Goal: Book appointment/travel/reservation

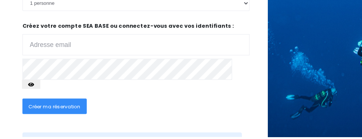
scroll to position [200, 0]
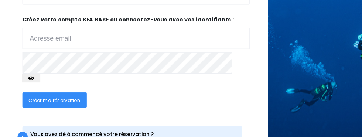
click at [33, 49] on input "email" at bounding box center [123, 49] width 206 height 19
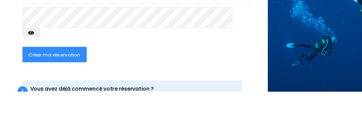
type input "[EMAIL_ADDRESS][DOMAIN_NAME]"
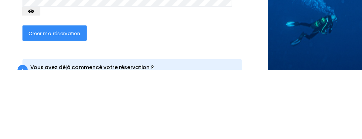
click at [43, 102] on span "Créer ma réservation" at bounding box center [49, 105] width 47 height 6
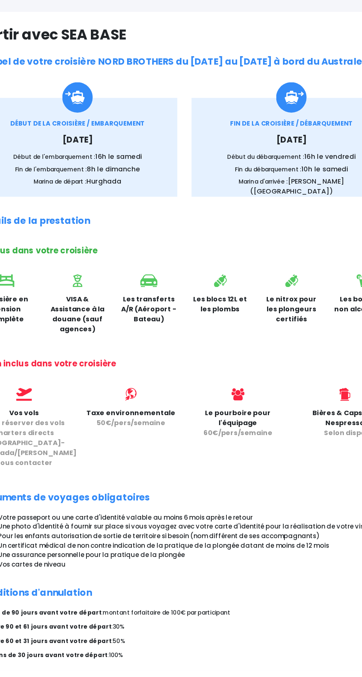
scroll to position [8, 0]
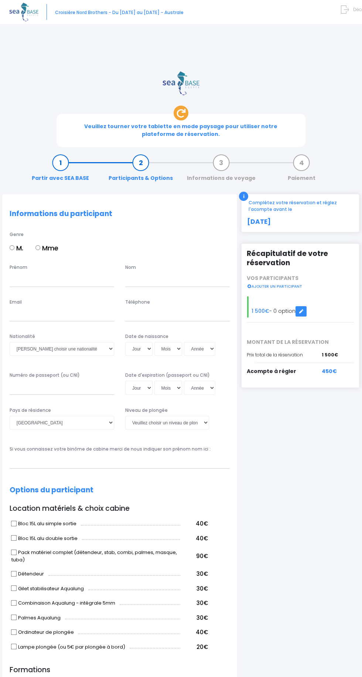
click at [40, 245] on input "Mme" at bounding box center [37, 247] width 5 height 5
radio input "true"
click at [13, 273] on input "Prénom" at bounding box center [62, 280] width 105 height 14
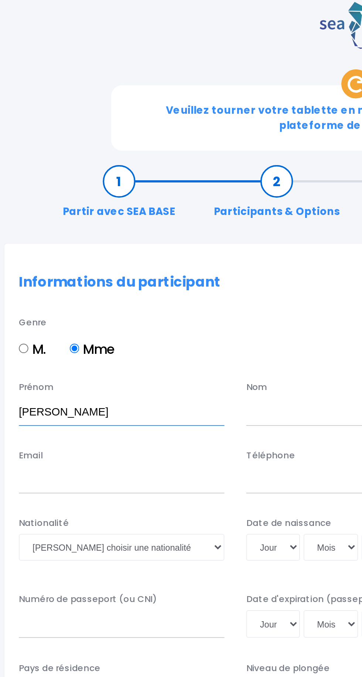
type input "Agnès"
click at [144, 273] on input "text" at bounding box center [177, 280] width 105 height 14
type input "Philips"
click at [10, 308] on input "Email" at bounding box center [62, 315] width 105 height 14
type input "[EMAIL_ADDRESS][DOMAIN_NAME]"
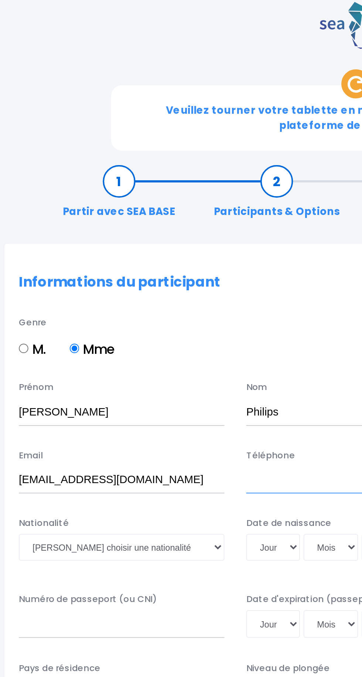
click at [142, 308] on input "Téléphone" at bounding box center [177, 315] width 105 height 14
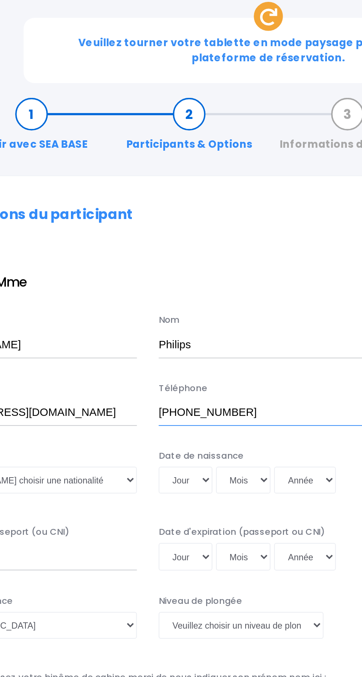
type input "+32474907296"
click at [136, 342] on select "Jour 01 02 03 04 05 06 07 08 09 10 11 12 13 14 15 16 17 18 19 20 21 22 23 24 25…" at bounding box center [138, 349] width 27 height 14
select select "23"
click at [125, 342] on select "Jour 01 02 03 04 05 06 07 08 09 10 11 12 13 14 15 16 17 18 19 20 21 22 23 24 25…" at bounding box center [138, 349] width 27 height 14
click at [168, 342] on select "Mois 01 02 03 04 05 06 07 08 09 10 11 12" at bounding box center [168, 349] width 28 height 14
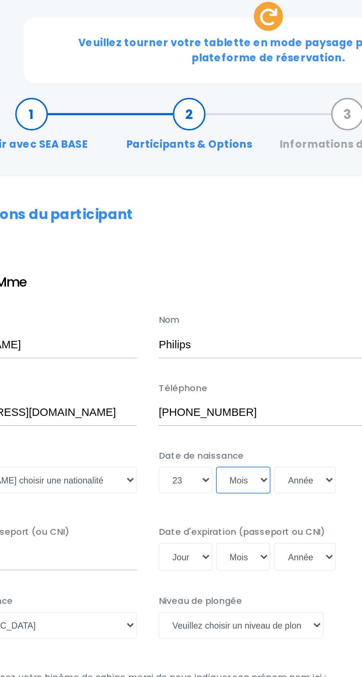
select select "08"
click at [154, 342] on select "Mois 01 02 03 04 05 06 07 08 09 10 11 12" at bounding box center [168, 349] width 28 height 14
click at [198, 342] on select "Année 2045 2044 2043 2042 2041 2040 2039 2038 2037 2036 2035 2034 2033 2032 203…" at bounding box center [199, 349] width 31 height 14
select select "1983"
click at [184, 342] on select "Année 2045 2044 2043 2042 2041 2040 2039 2038 2037 2036 2035 2034 2033 2032 203…" at bounding box center [199, 349] width 31 height 14
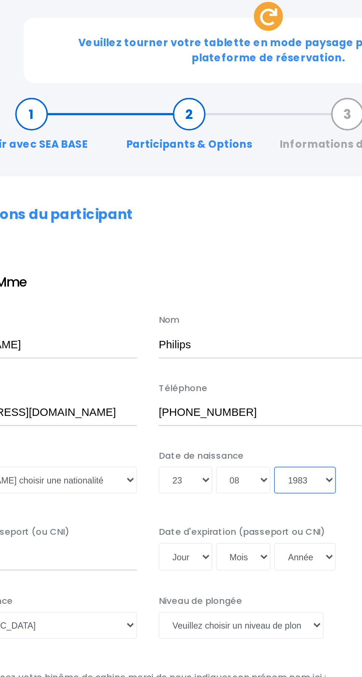
type input "1983-08-23"
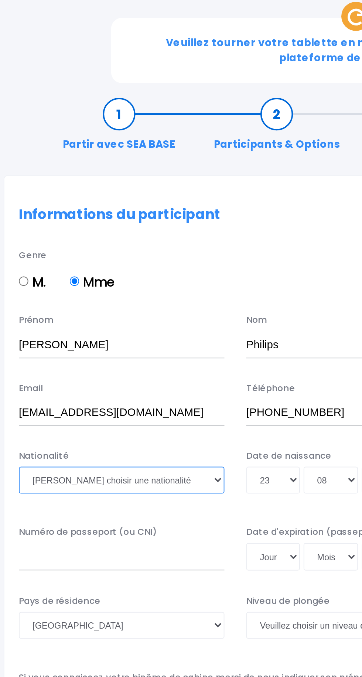
click at [25, 342] on select "Veuillez choisir une nationalité Afghane Albanaise Algerienne Allemande America…" at bounding box center [62, 349] width 105 height 14
select select "Belge"
click at [10, 342] on select "Veuillez choisir une nationalité Afghane Albanaise Algerienne Allemande America…" at bounding box center [62, 349] width 105 height 14
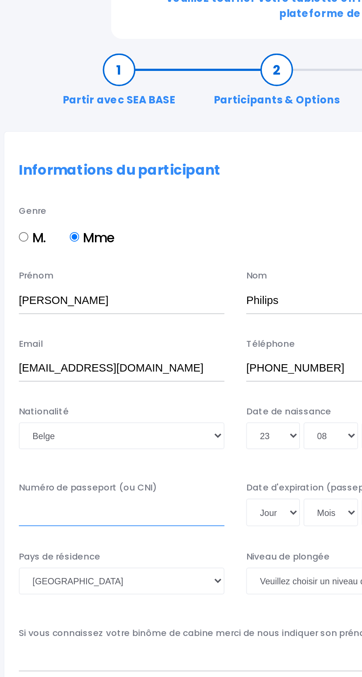
click at [23, 381] on input "Numéro de passeport (ou CNI)" at bounding box center [62, 388] width 105 height 14
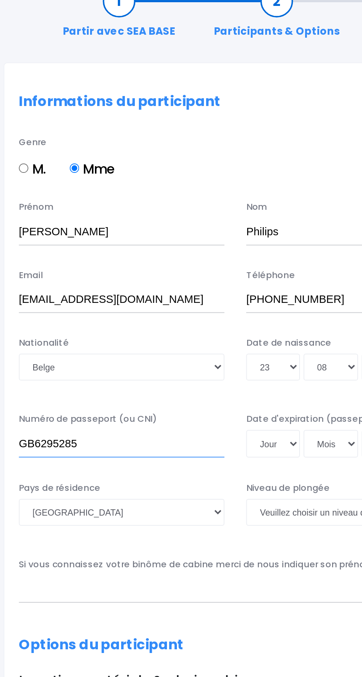
type input "GB6295285"
click at [139, 381] on select "Jour 01 02 03 04 05 06 07 08 09 10 11 12 13 14 15 16 17 18 19 20 21 22 23 24 25…" at bounding box center [138, 388] width 27 height 14
select select "09"
click at [125, 381] on select "Jour 01 02 03 04 05 06 07 08 09 10 11 12 13 14 15 16 17 18 19 20 21 22 23 24 25…" at bounding box center [138, 388] width 27 height 14
click at [171, 381] on select "Mois 01 02 03 04 05 06 07 08 09 10 11 12" at bounding box center [168, 388] width 28 height 14
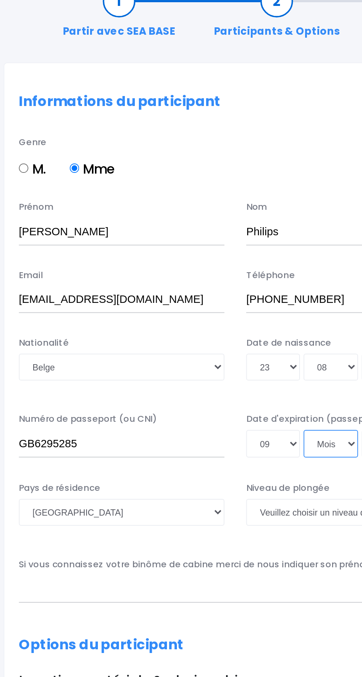
select select "07"
click at [154, 381] on select "Mois 01 02 03 04 05 06 07 08 09 10 11 12" at bounding box center [168, 388] width 28 height 14
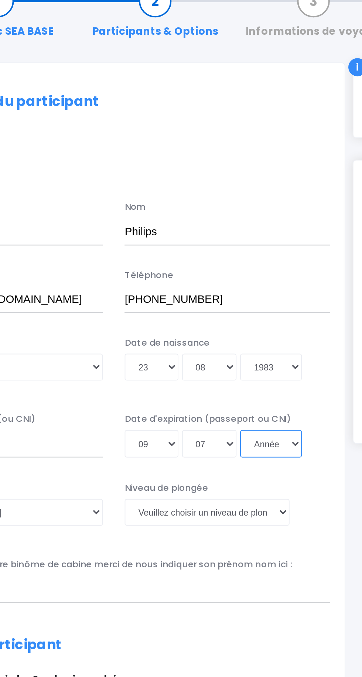
click at [205, 381] on select "Année 2045 2044 2043 2042 2041 2040 2039 2038 2037 2036 2035 2034 2033 2032 203…" at bounding box center [199, 388] width 31 height 14
select select "2030"
click at [184, 381] on select "Année 2045 2044 2043 2042 2041 2040 2039 2038 2037 2036 2035 2034 2033 2032 203…" at bounding box center [199, 388] width 31 height 14
type input "2030-07-09"
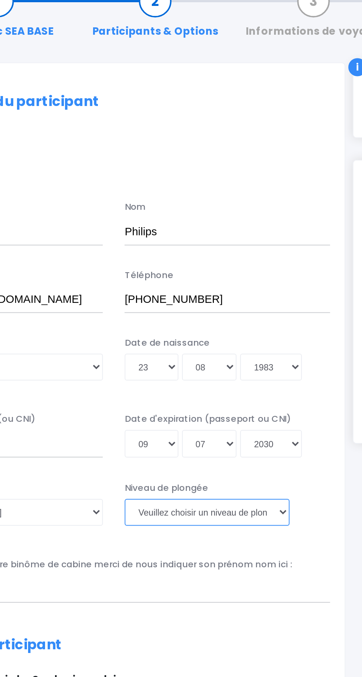
click at [154, 416] on select "Veuillez choisir un niveau de plongée Non plongeur Junior OW diver Adventure OW…" at bounding box center [167, 423] width 84 height 14
select select "PA40"
click at [125, 416] on select "Veuillez choisir un niveau de plongée Non plongeur Junior OW diver Adventure OW…" at bounding box center [167, 423] width 84 height 14
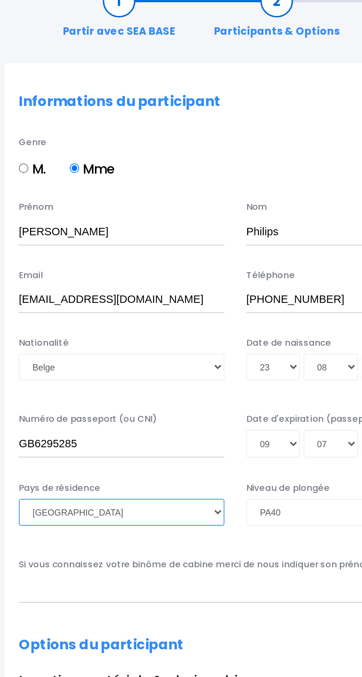
click at [90, 416] on select "Afghanistan Afrique du Sud Albanie Algérie Allemagne Andorre Angola Anguilla An…" at bounding box center [62, 423] width 105 height 14
select select "Belgique"
click at [10, 416] on select "Afghanistan Afrique du Sud Albanie Algérie Allemagne Andorre Angola Anguilla An…" at bounding box center [62, 423] width 105 height 14
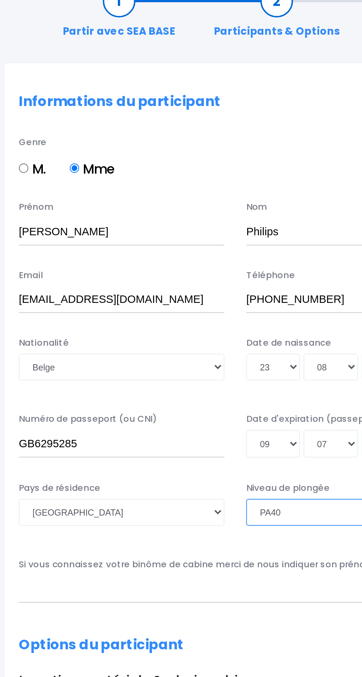
click at [152, 416] on select "Veuillez choisir un niveau de plongée Non plongeur Junior OW diver Adventure OW…" at bounding box center [167, 423] width 84 height 14
click at [142, 416] on select "Veuillez choisir un niveau de plongée Non plongeur Junior OW diver Adventure OW…" at bounding box center [167, 423] width 84 height 14
select select "N4"
click at [125, 416] on select "Veuillez choisir un niveau de plongée Non plongeur Junior OW diver Adventure OW…" at bounding box center [167, 423] width 84 height 14
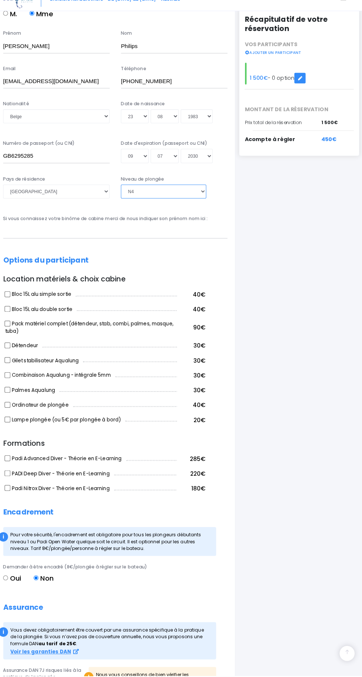
scroll to position [279, 0]
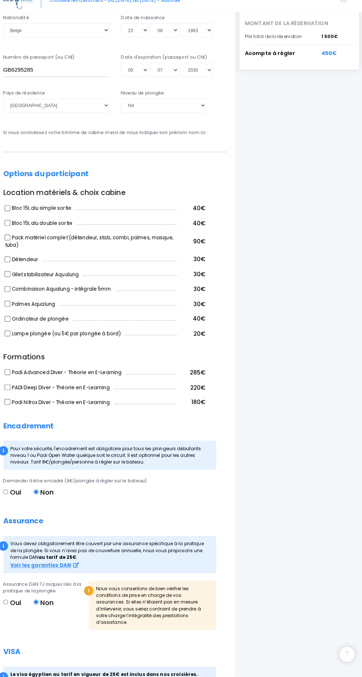
scroll to position [331, 0]
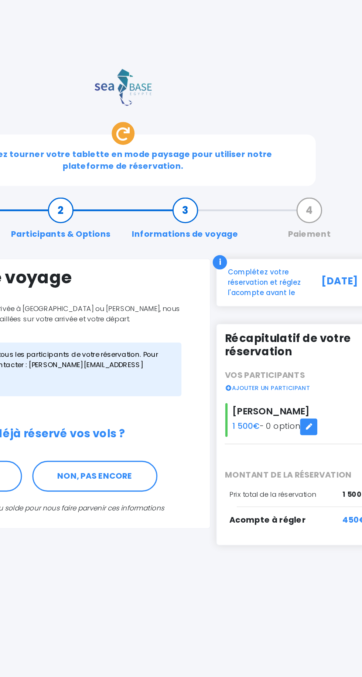
click at [173, 325] on link "NON, PAS ENCORE" at bounding box center [162, 335] width 81 height 20
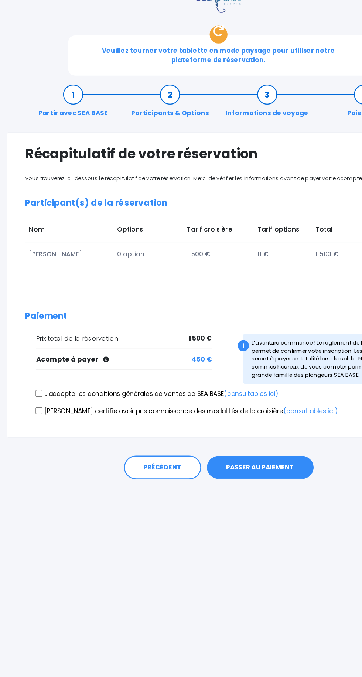
click at [33, 422] on input "Je certifie avoir pris connaissance des modalités de la croisière (consultables…" at bounding box center [33, 425] width 6 height 6
checkbox input "true"
click at [33, 408] on input "J'accepte les conditions générales de ventes de SEA BASE (consultables ici)" at bounding box center [33, 411] width 6 height 6
checkbox input "true"
